Goal: Navigation & Orientation: Find specific page/section

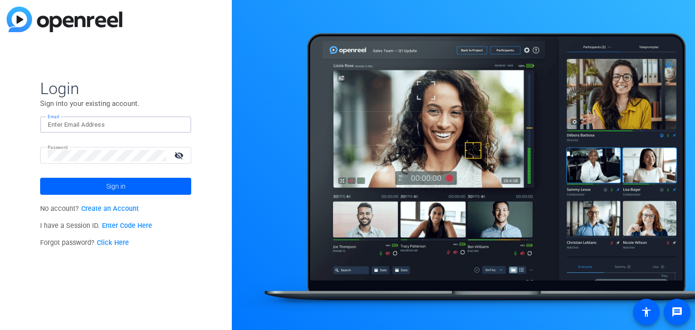
click at [145, 123] on input "Email" at bounding box center [116, 124] width 136 height 11
type input "cambiaso@amazon.com"
click at [158, 183] on span at bounding box center [115, 186] width 151 height 23
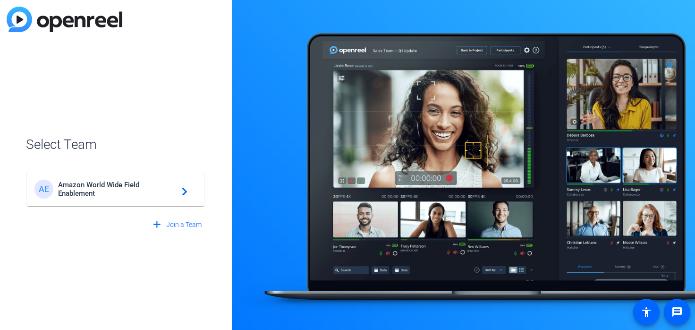
click at [117, 191] on span "Amazon World Wide Field Enablement" at bounding box center [117, 188] width 118 height 17
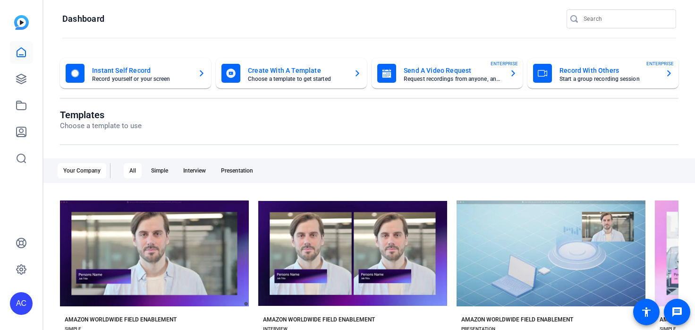
scroll to position [1, 0]
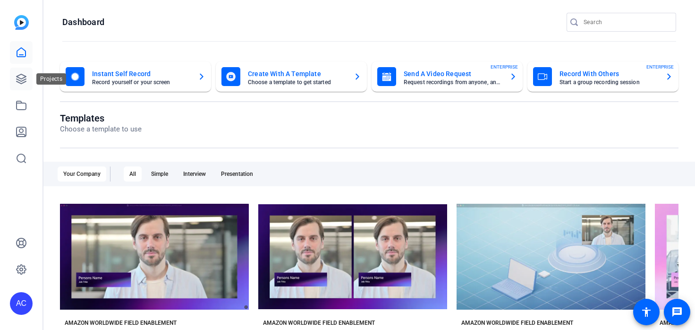
click at [15, 80] on link at bounding box center [21, 79] width 23 height 23
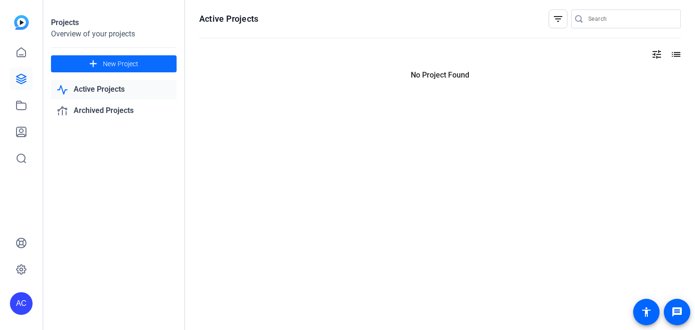
click at [134, 64] on span "New Project" at bounding box center [120, 64] width 35 height 10
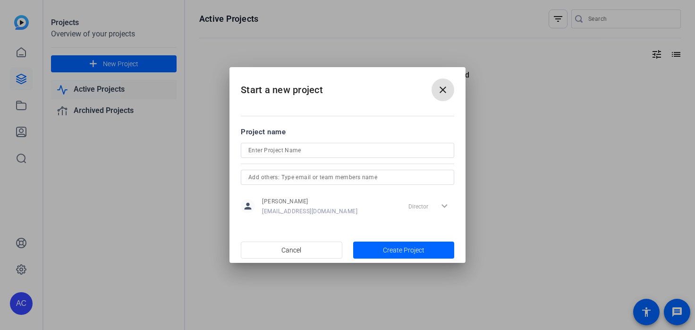
click at [443, 90] on mat-icon "close" at bounding box center [442, 89] width 11 height 11
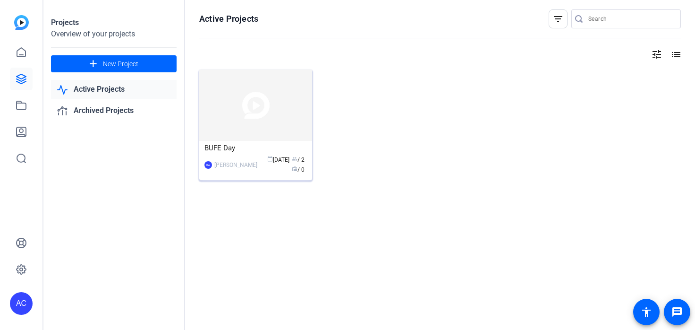
click at [259, 120] on img at bounding box center [255, 104] width 113 height 71
